Goal: Transaction & Acquisition: Purchase product/service

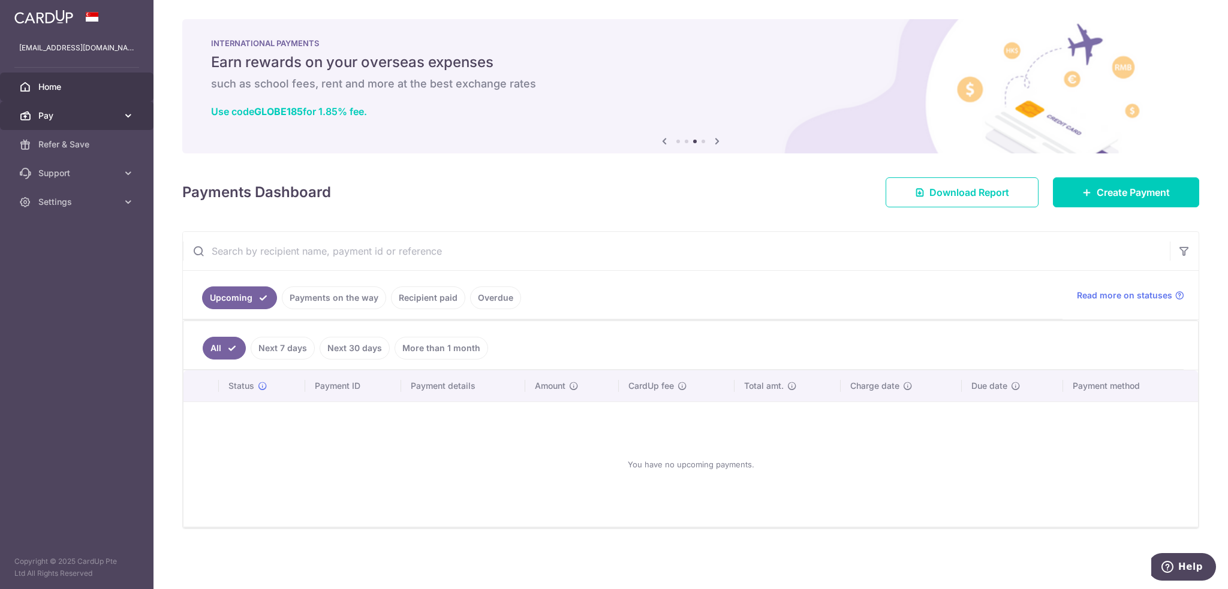
click at [66, 114] on span "Pay" at bounding box center [77, 116] width 79 height 12
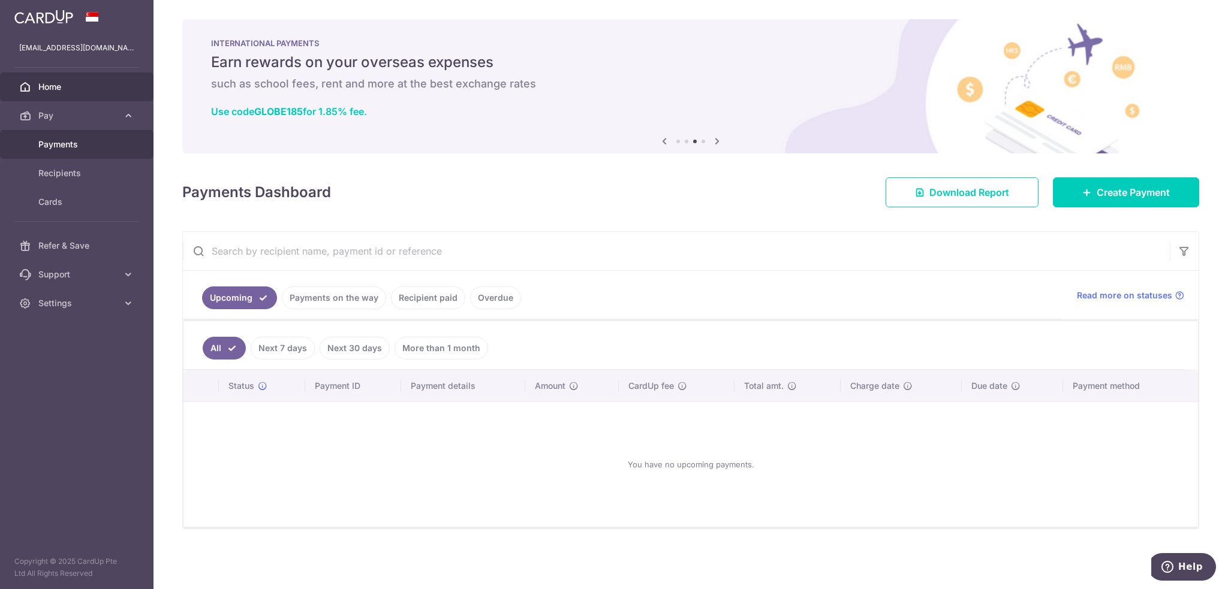
click at [74, 147] on span "Payments" at bounding box center [77, 144] width 79 height 12
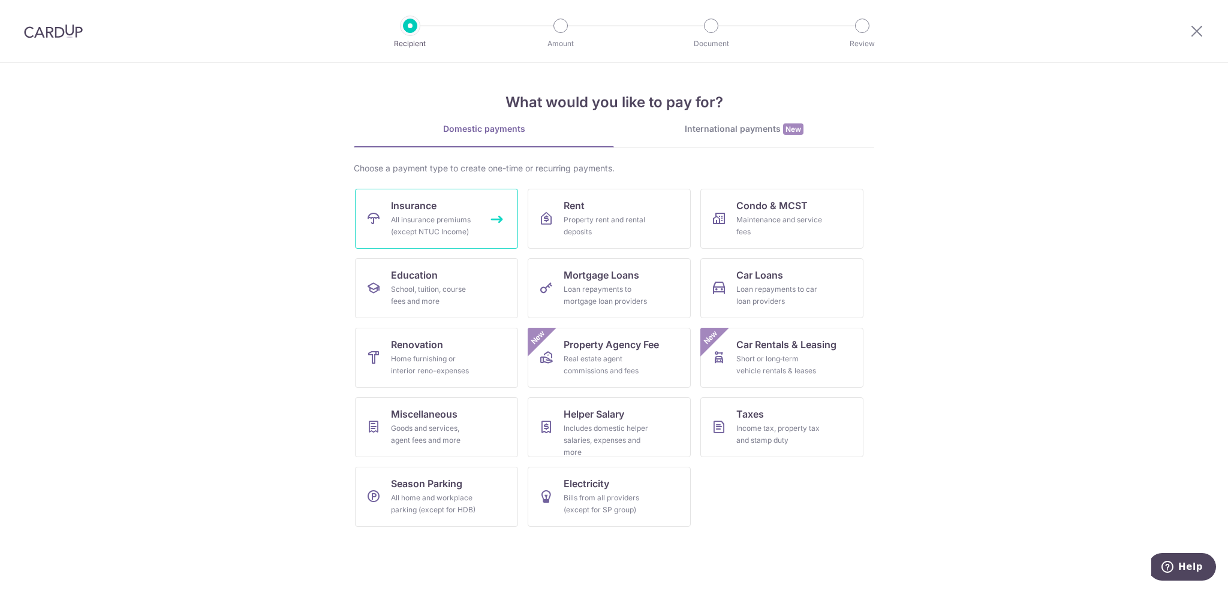
click at [434, 218] on div "All insurance premiums (except NTUC Income)" at bounding box center [434, 226] width 86 height 24
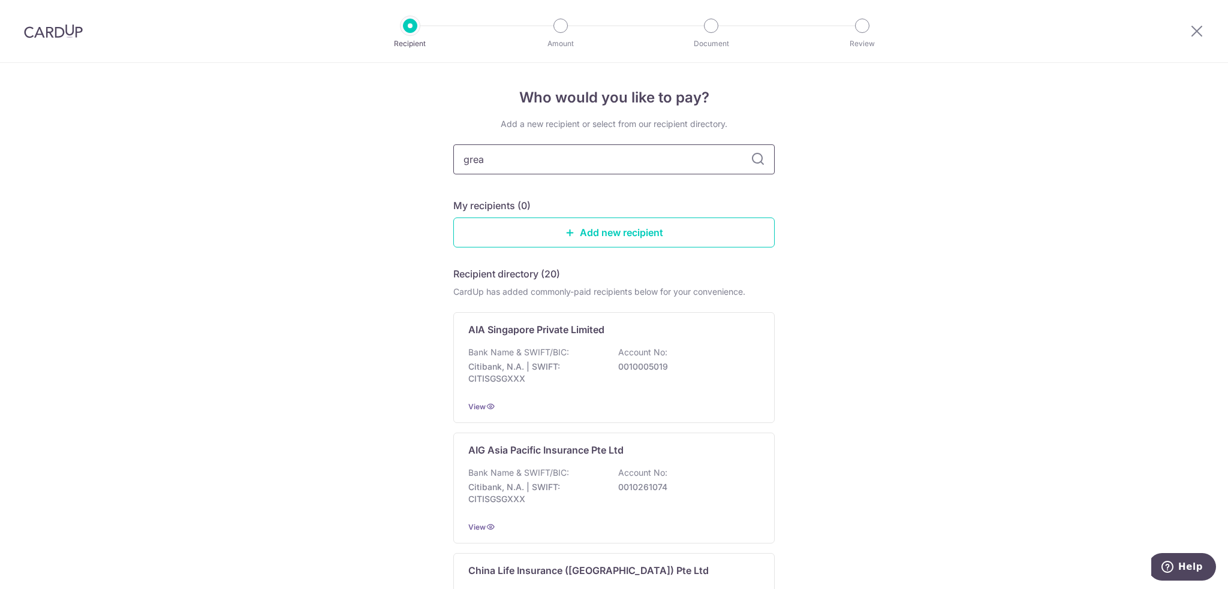
type input "great"
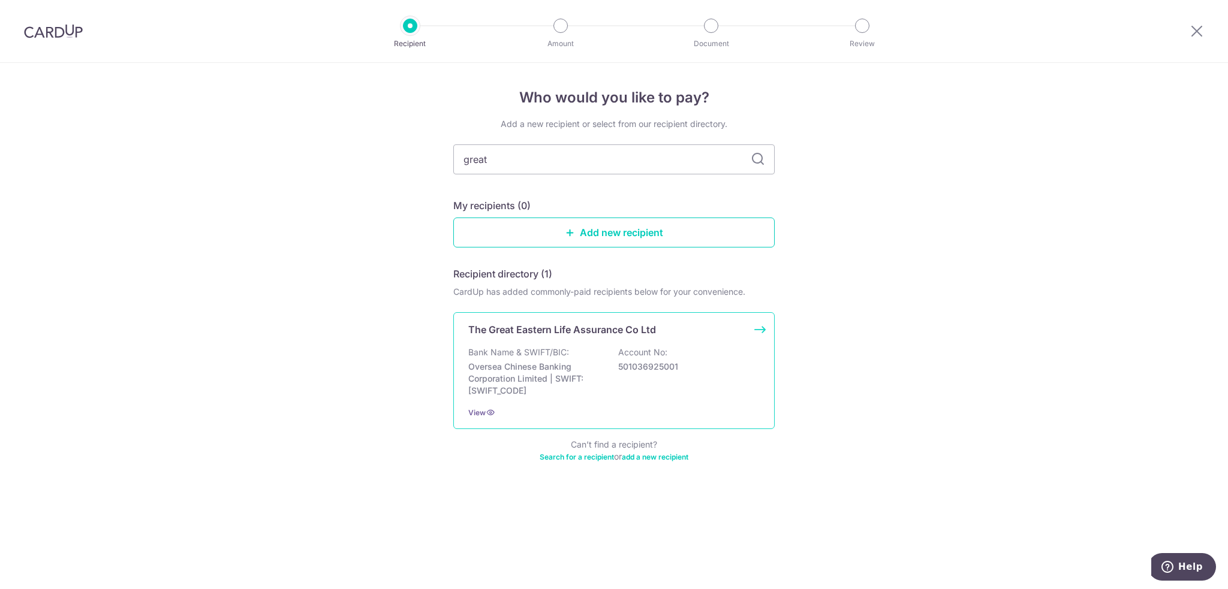
click at [577, 353] on div "Bank Name & SWIFT/BIC: Oversea Chinese Banking Corporation Limited | SWIFT: OCB…" at bounding box center [613, 372] width 291 height 50
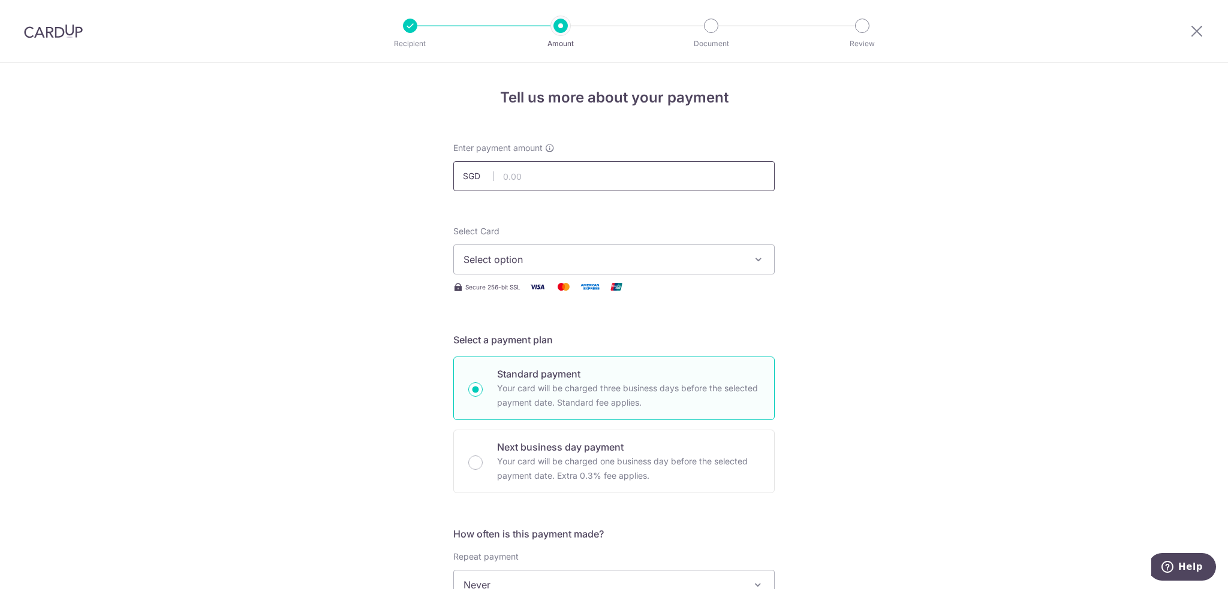
click at [535, 174] on input "text" at bounding box center [613, 176] width 321 height 30
type input "1,999.65"
click at [480, 253] on span "Select option" at bounding box center [602, 259] width 279 height 14
click at [496, 291] on span "Add credit card" at bounding box center [624, 293] width 279 height 12
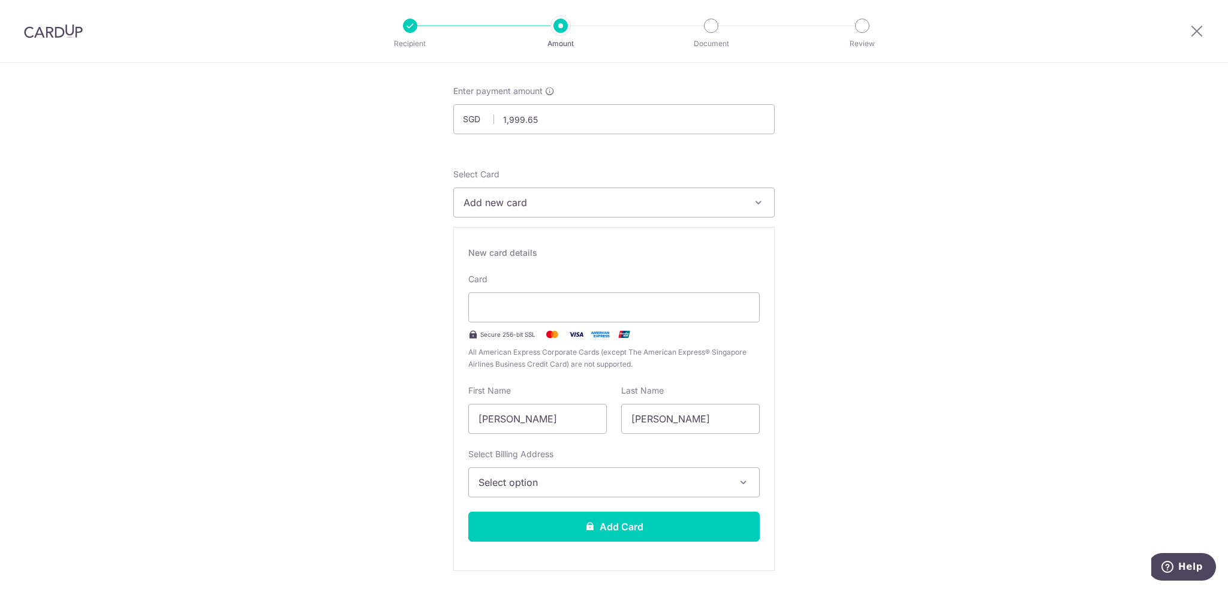
scroll to position [60, 0]
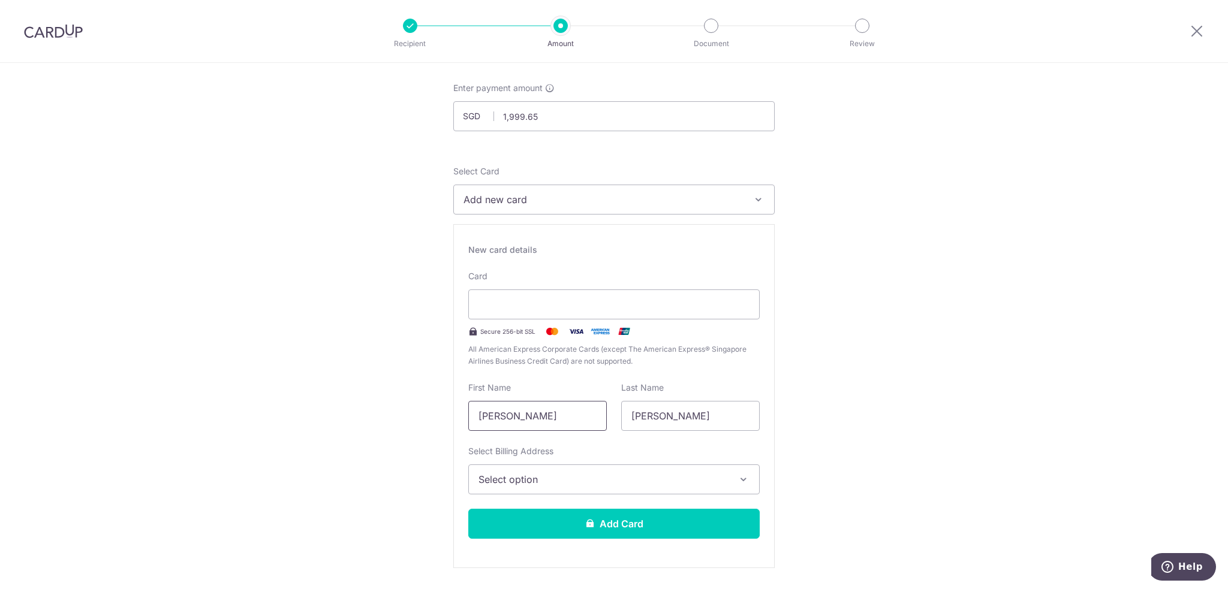
drag, startPoint x: 580, startPoint y: 419, endPoint x: 454, endPoint y: 412, distance: 126.7
click at [456, 412] on div "New card details Card Secure 256-bit SSL All American Express Corporate Cards (…" at bounding box center [613, 396] width 321 height 344
type input "JAN"
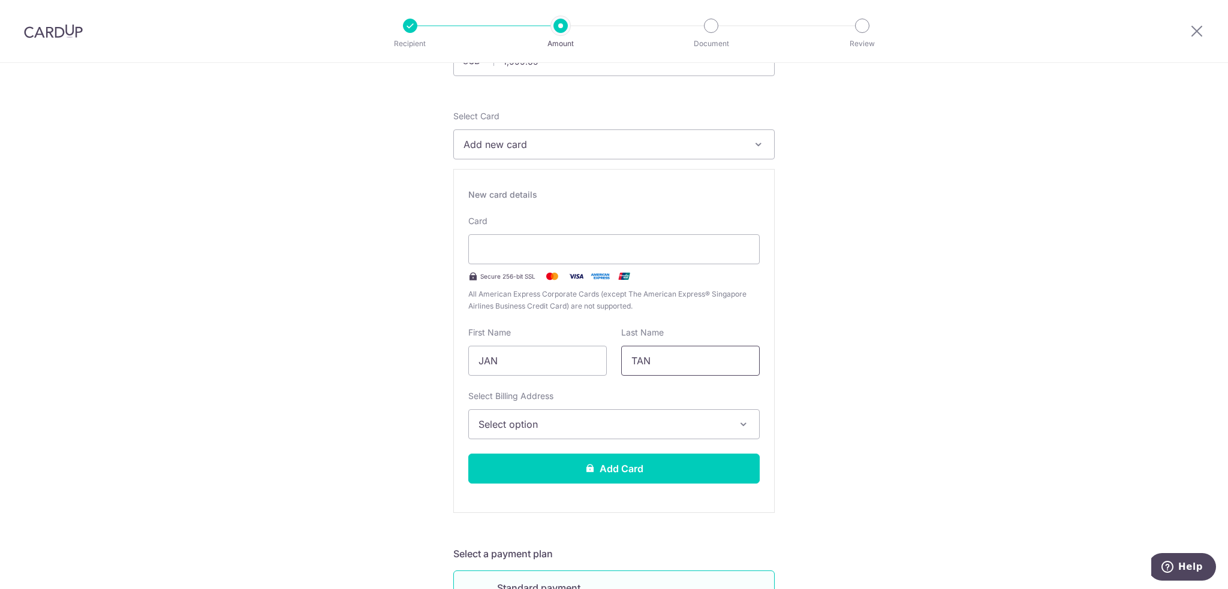
scroll to position [120, 0]
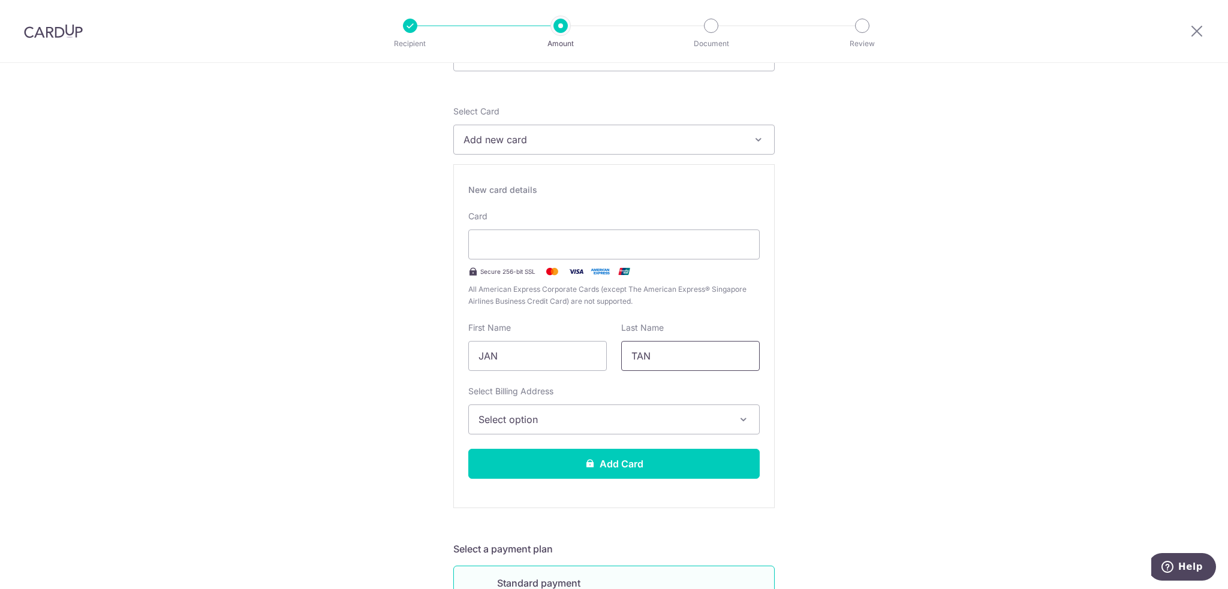
type input "TAN"
click at [544, 414] on span "Select option" at bounding box center [602, 419] width 249 height 14
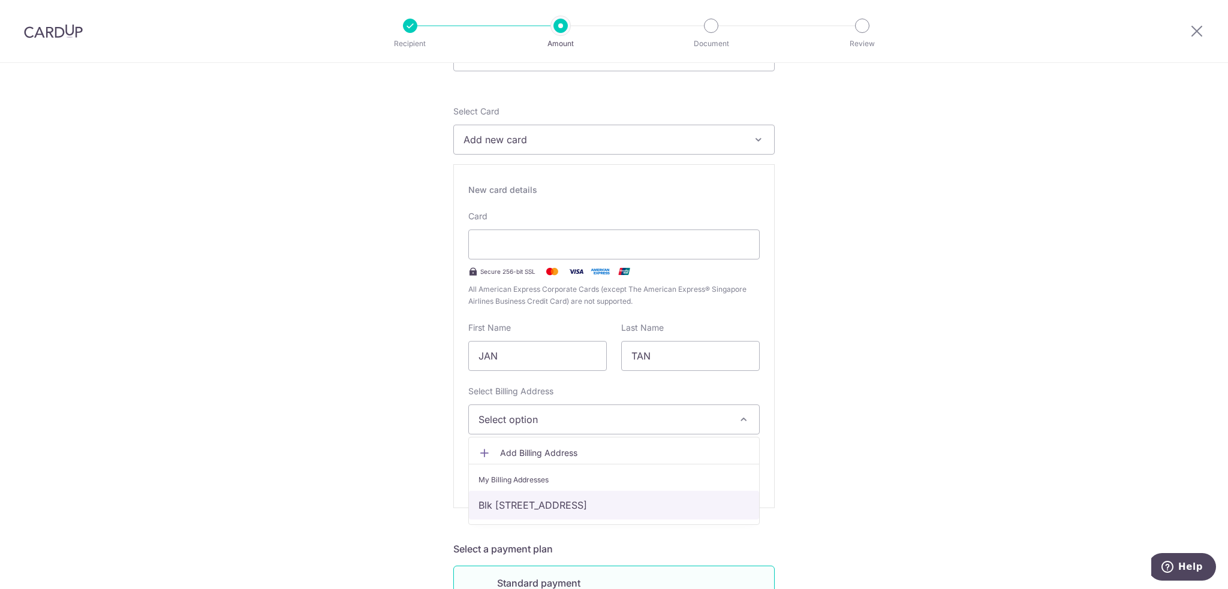
click at [549, 504] on link "Blk 213C, #11-621, Bidadari Park Drive, Singapore, Singapore-363213" at bounding box center [614, 505] width 290 height 29
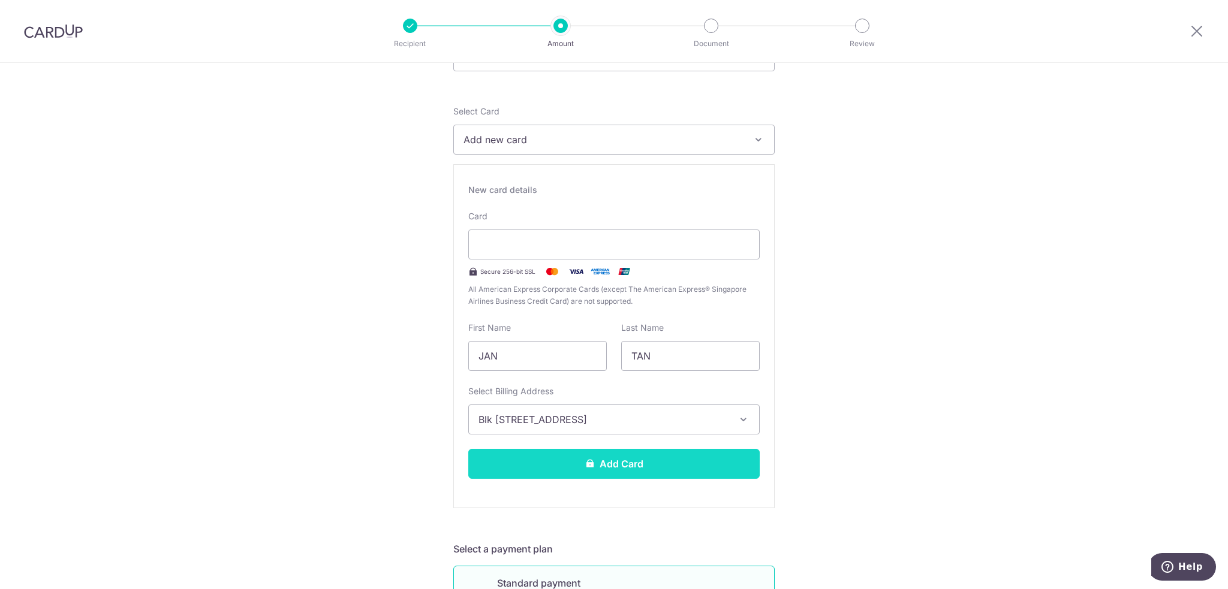
click at [528, 470] on button "Add Card" at bounding box center [613, 464] width 291 height 30
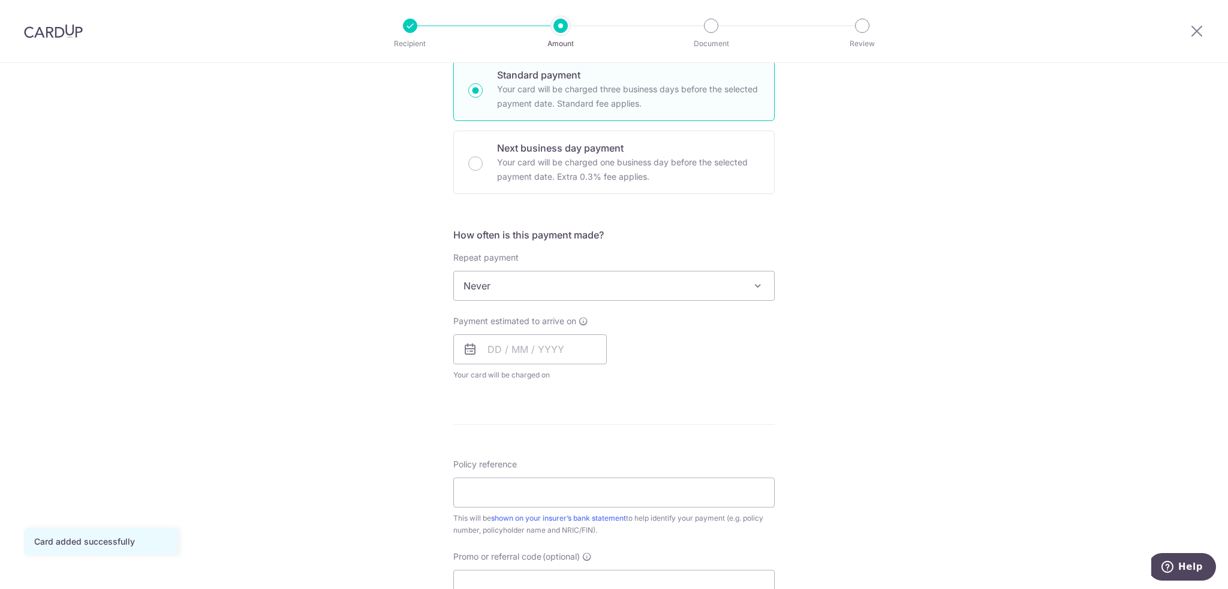
scroll to position [300, 0]
click at [525, 347] on input "text" at bounding box center [529, 349] width 153 height 30
click at [568, 479] on link "18" at bounding box center [573, 481] width 19 height 19
type input "18/09/2025"
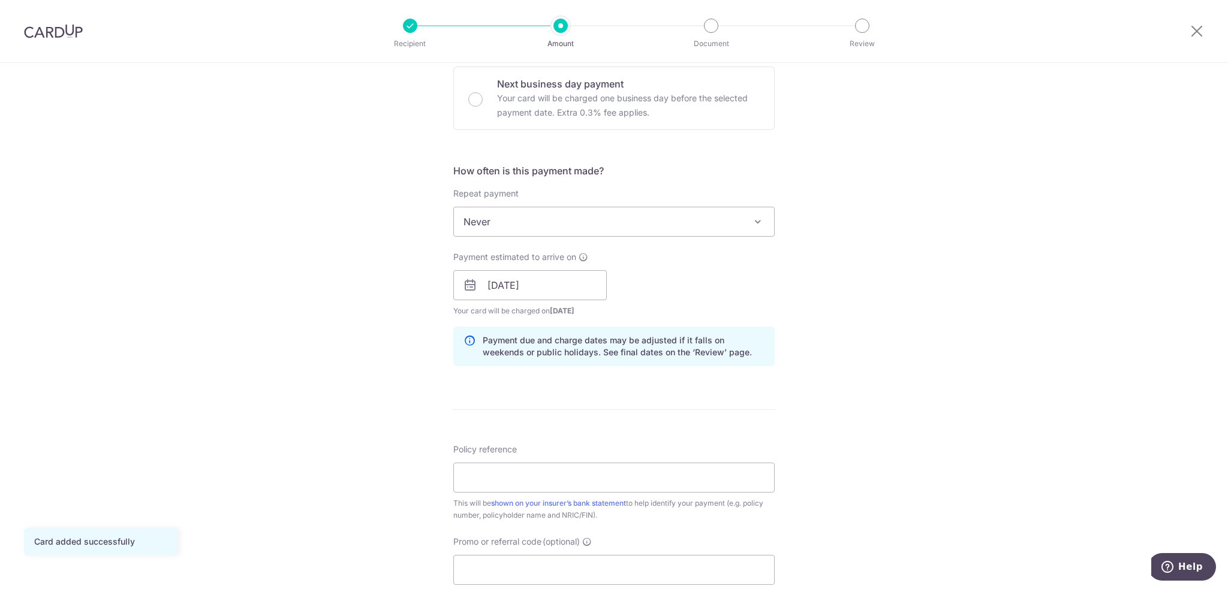
scroll to position [420, 0]
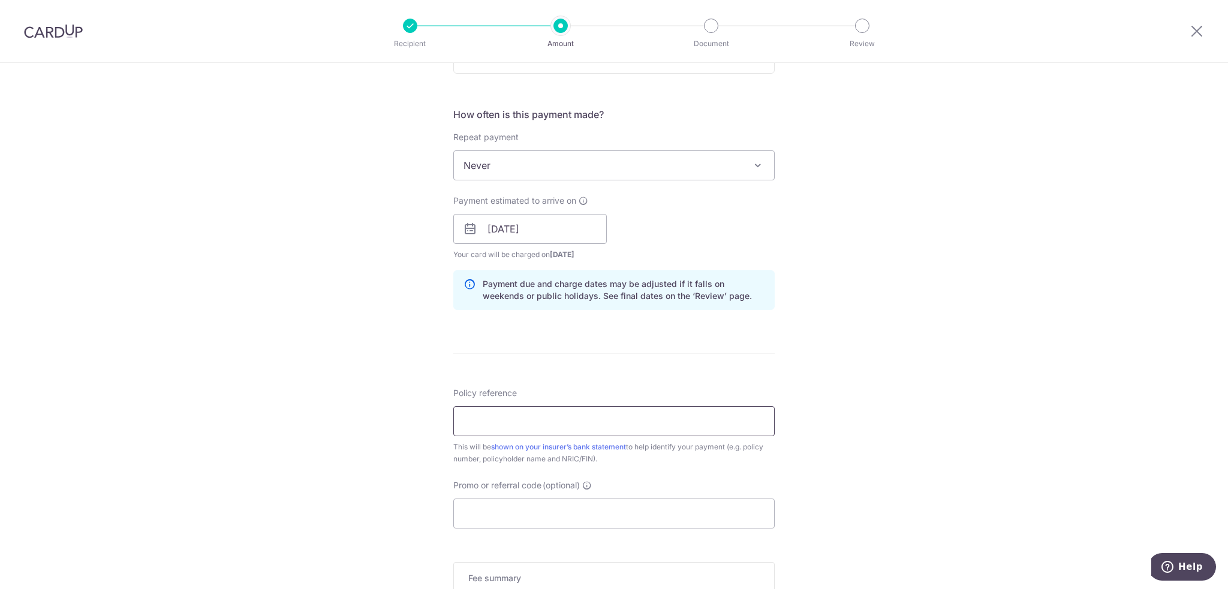
click at [511, 413] on input "Policy reference" at bounding box center [613, 421] width 321 height 30
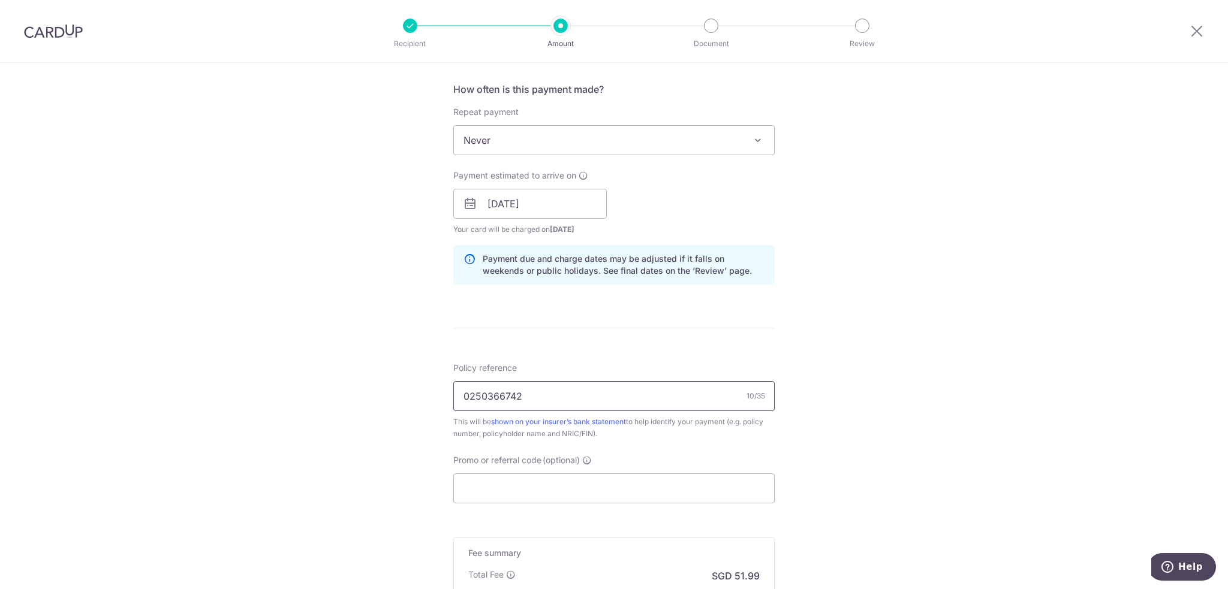
scroll to position [480, 0]
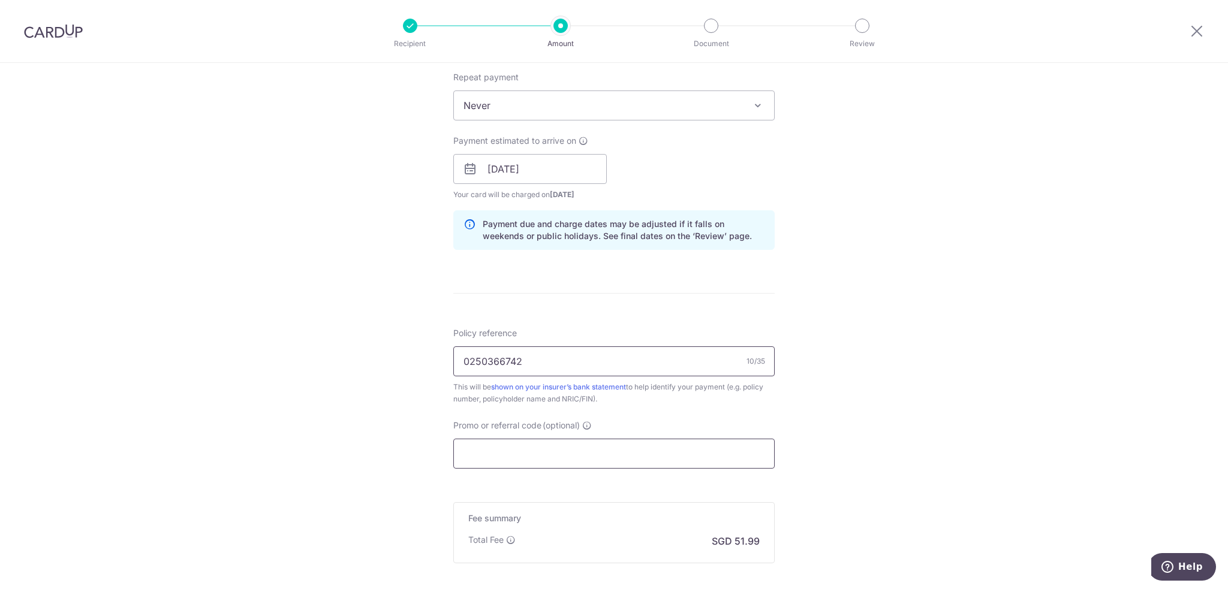
type input "0250366742"
click at [523, 465] on input "Promo or referral code (optional)" at bounding box center [613, 454] width 321 height 30
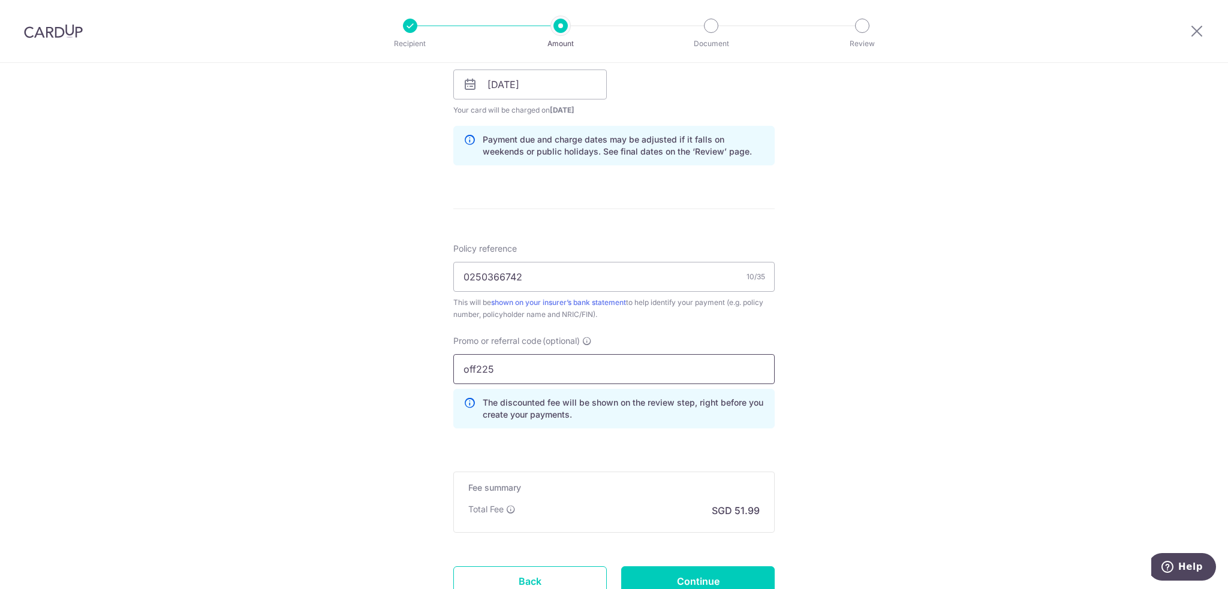
scroll to position [599, 0]
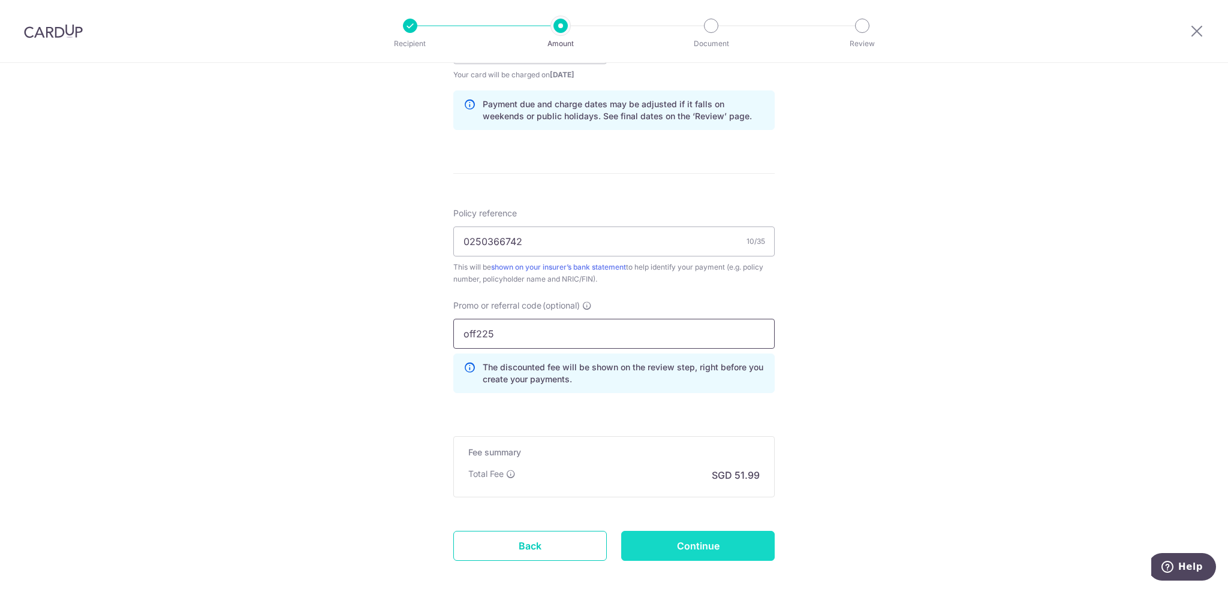
type input "off225"
click at [708, 542] on input "Continue" at bounding box center [697, 546] width 153 height 30
type input "Create Schedule"
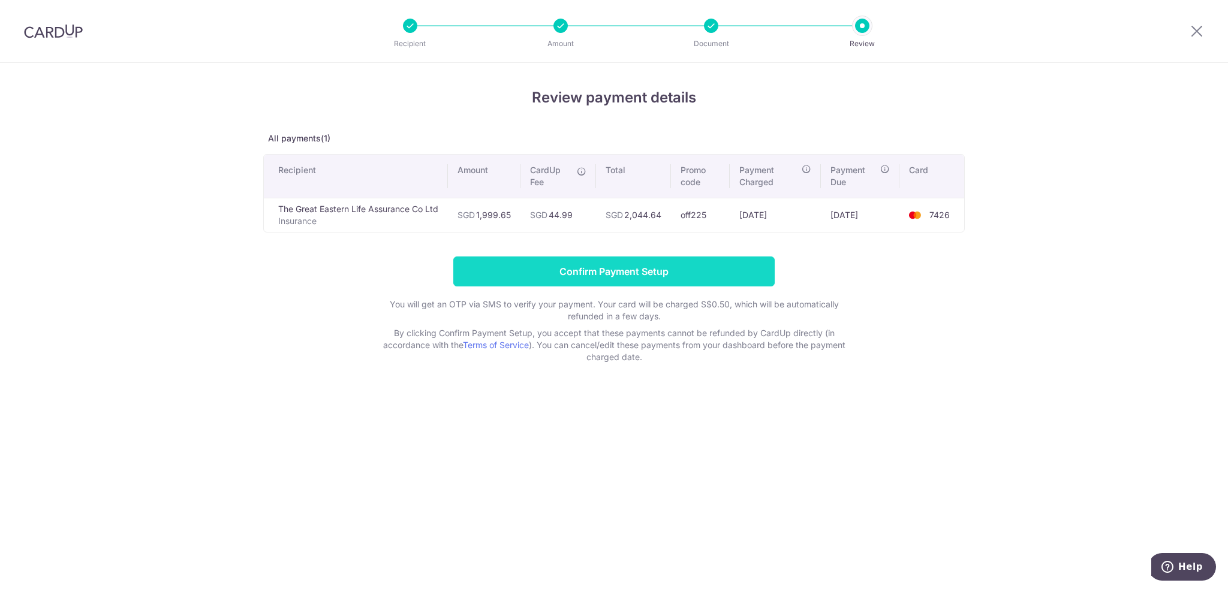
click at [566, 273] on input "Confirm Payment Setup" at bounding box center [613, 272] width 321 height 30
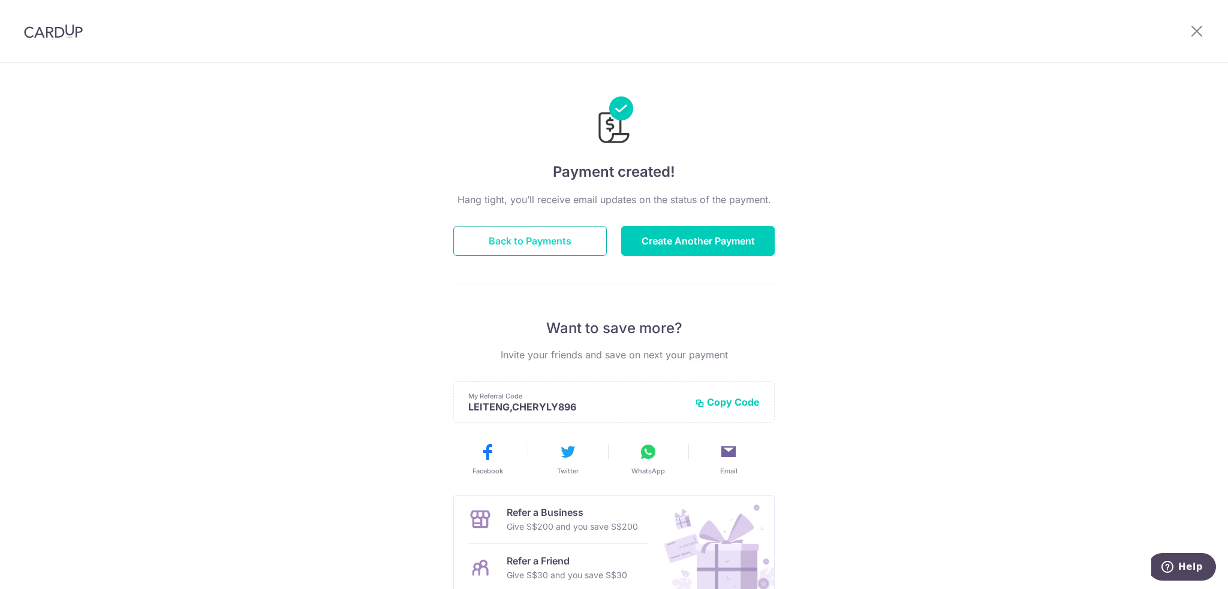
click at [508, 245] on button "Back to Payments" at bounding box center [529, 241] width 153 height 30
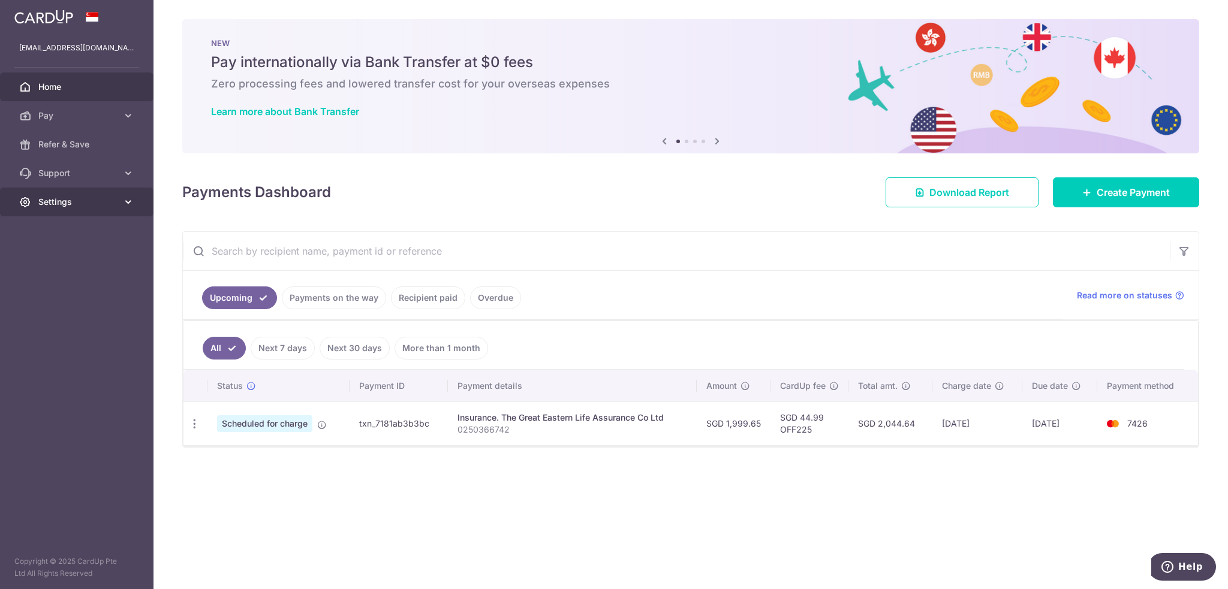
click at [64, 198] on span "Settings" at bounding box center [77, 202] width 79 height 12
click at [67, 263] on span "Logout" at bounding box center [77, 260] width 79 height 12
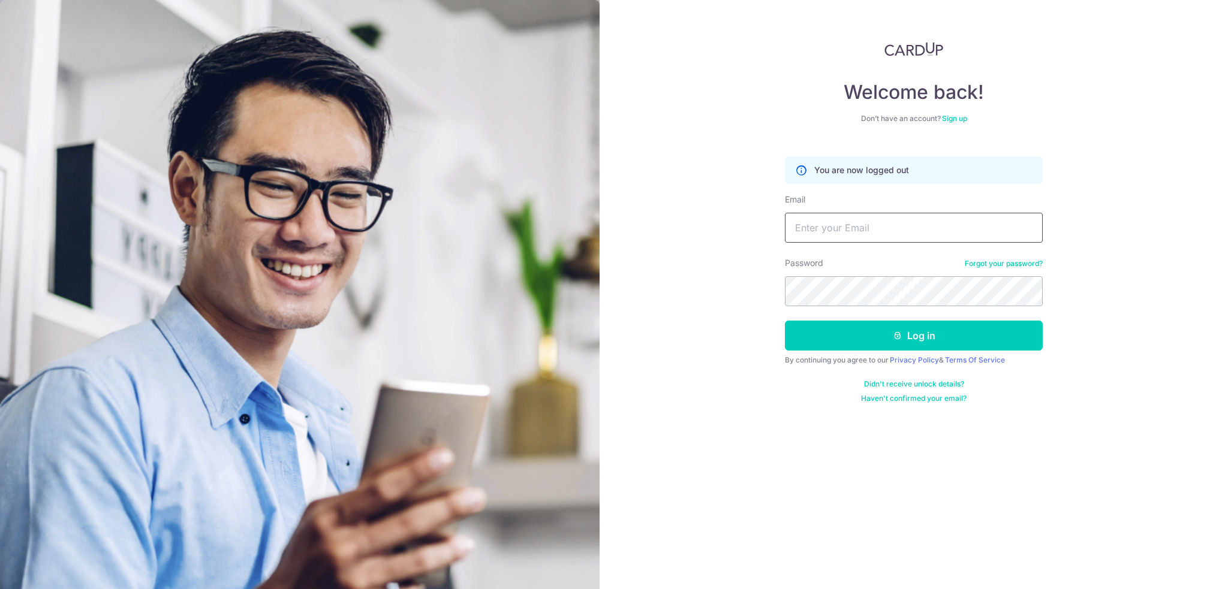
click at [811, 234] on input "Email" at bounding box center [914, 228] width 258 height 30
type input "[EMAIL_ADDRESS][DOMAIN_NAME]"
click at [878, 339] on button "Log in" at bounding box center [914, 336] width 258 height 30
